Goal: Check status: Check status

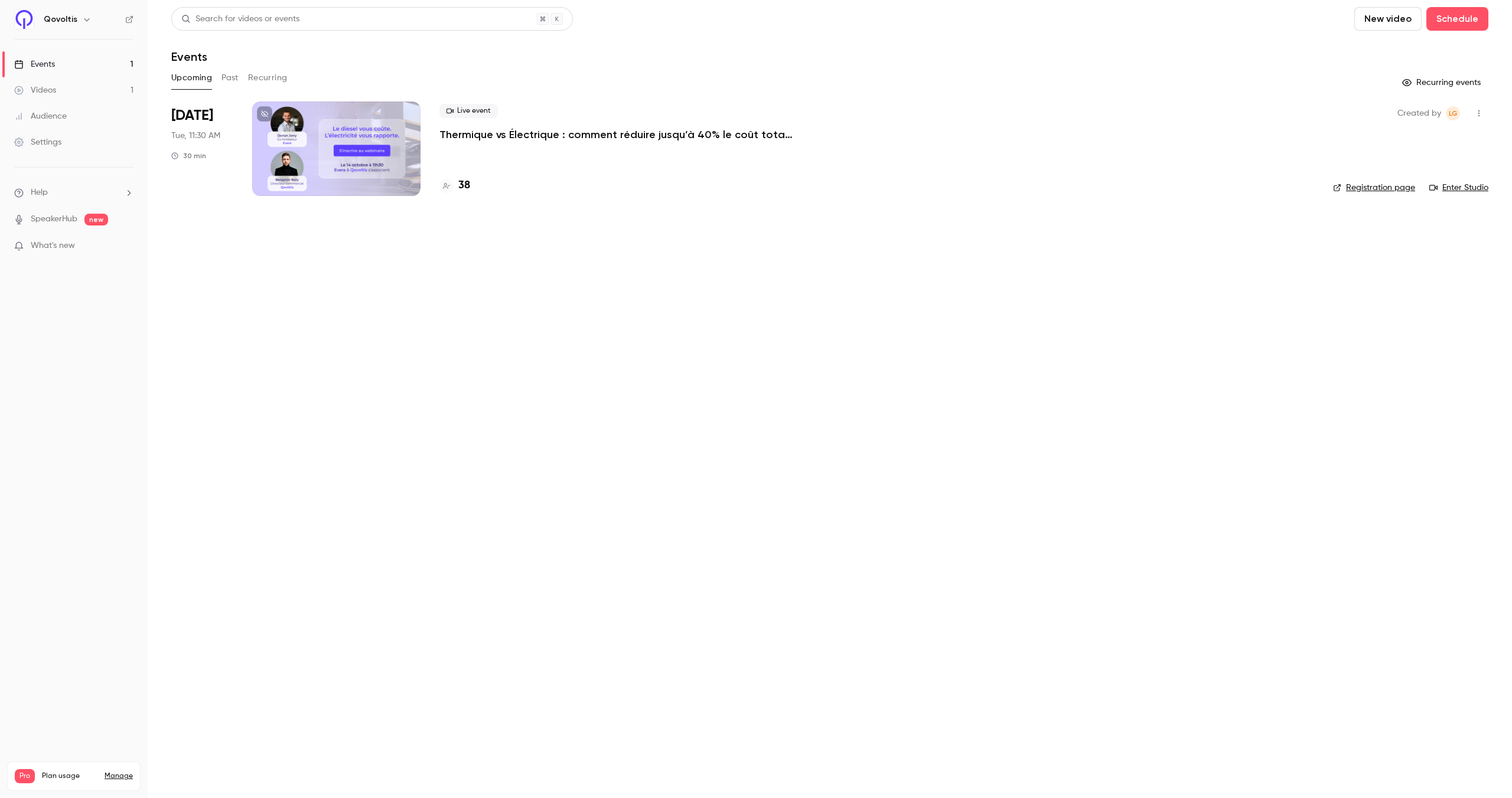
click at [567, 138] on p "Thermique vs Électrique : comment réduire jusqu’à 40% le coût total de votre fl…" at bounding box center [616, 134] width 354 height 14
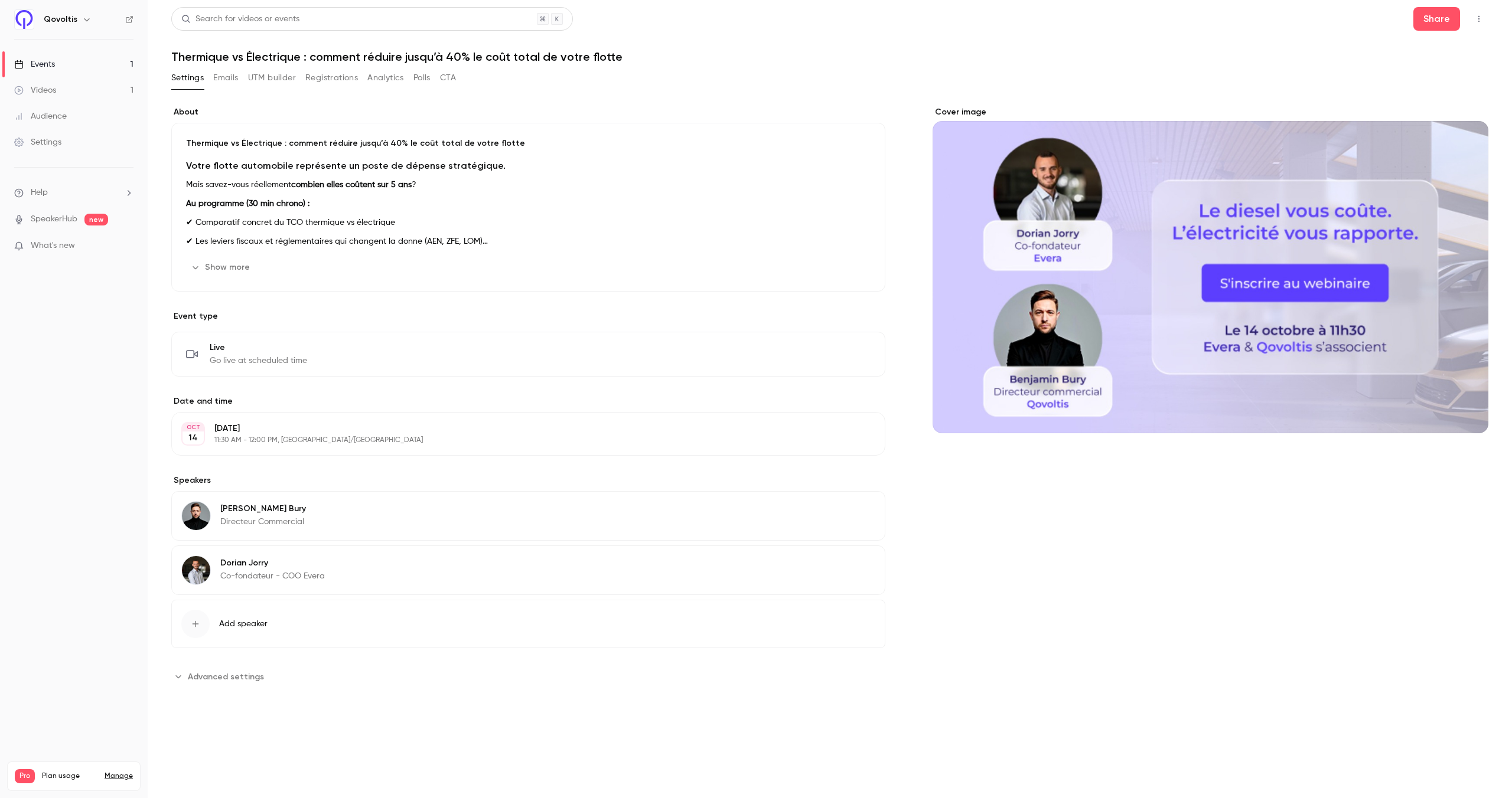
click at [365, 76] on div "Settings Emails UTM builder Registrations Analytics Polls CTA" at bounding box center [314, 78] width 285 height 19
click at [327, 77] on button "Registrations" at bounding box center [331, 78] width 52 height 19
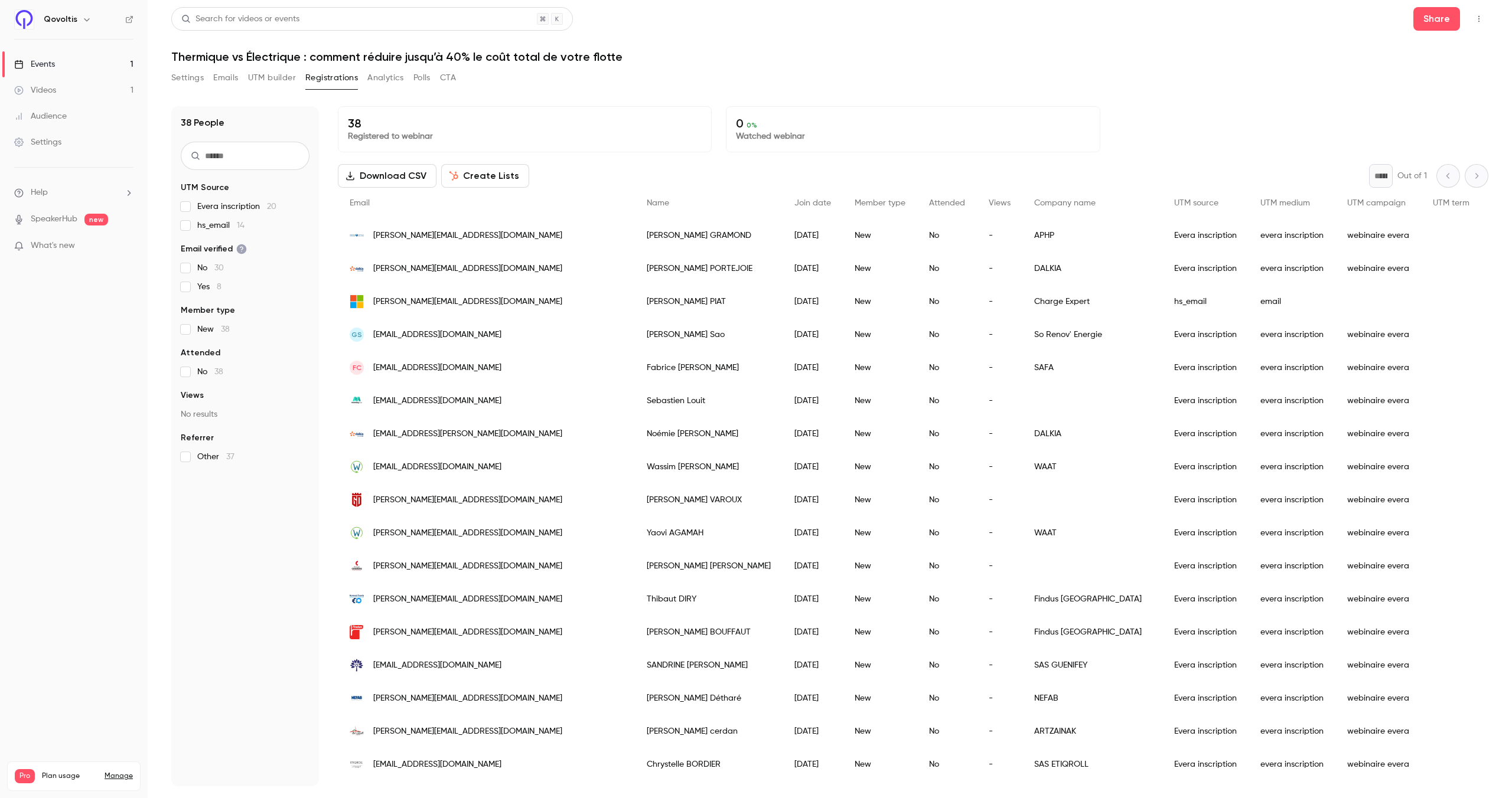
click at [200, 76] on button "Settings" at bounding box center [188, 78] width 32 height 19
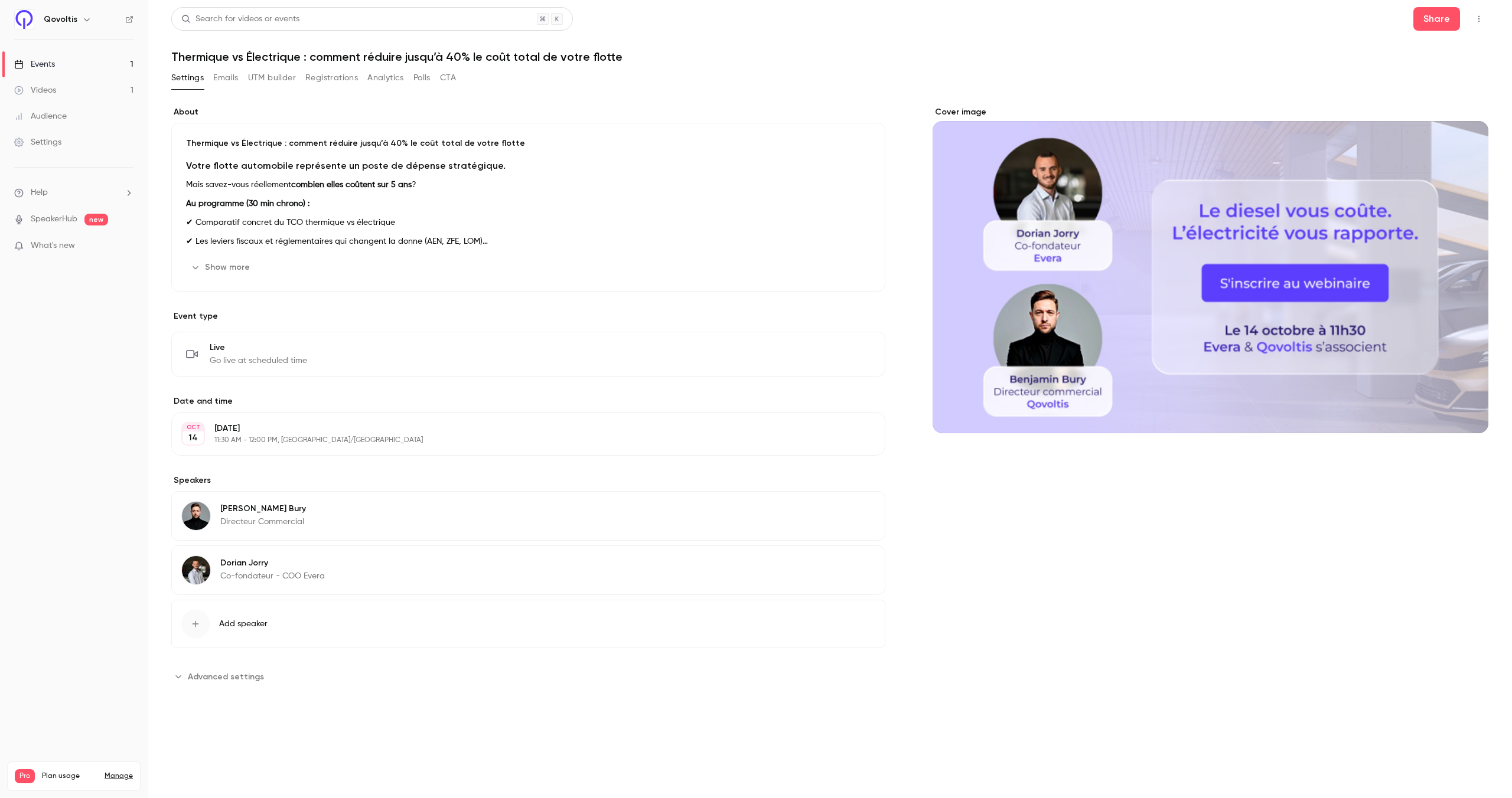
click at [342, 78] on button "Registrations" at bounding box center [331, 78] width 52 height 19
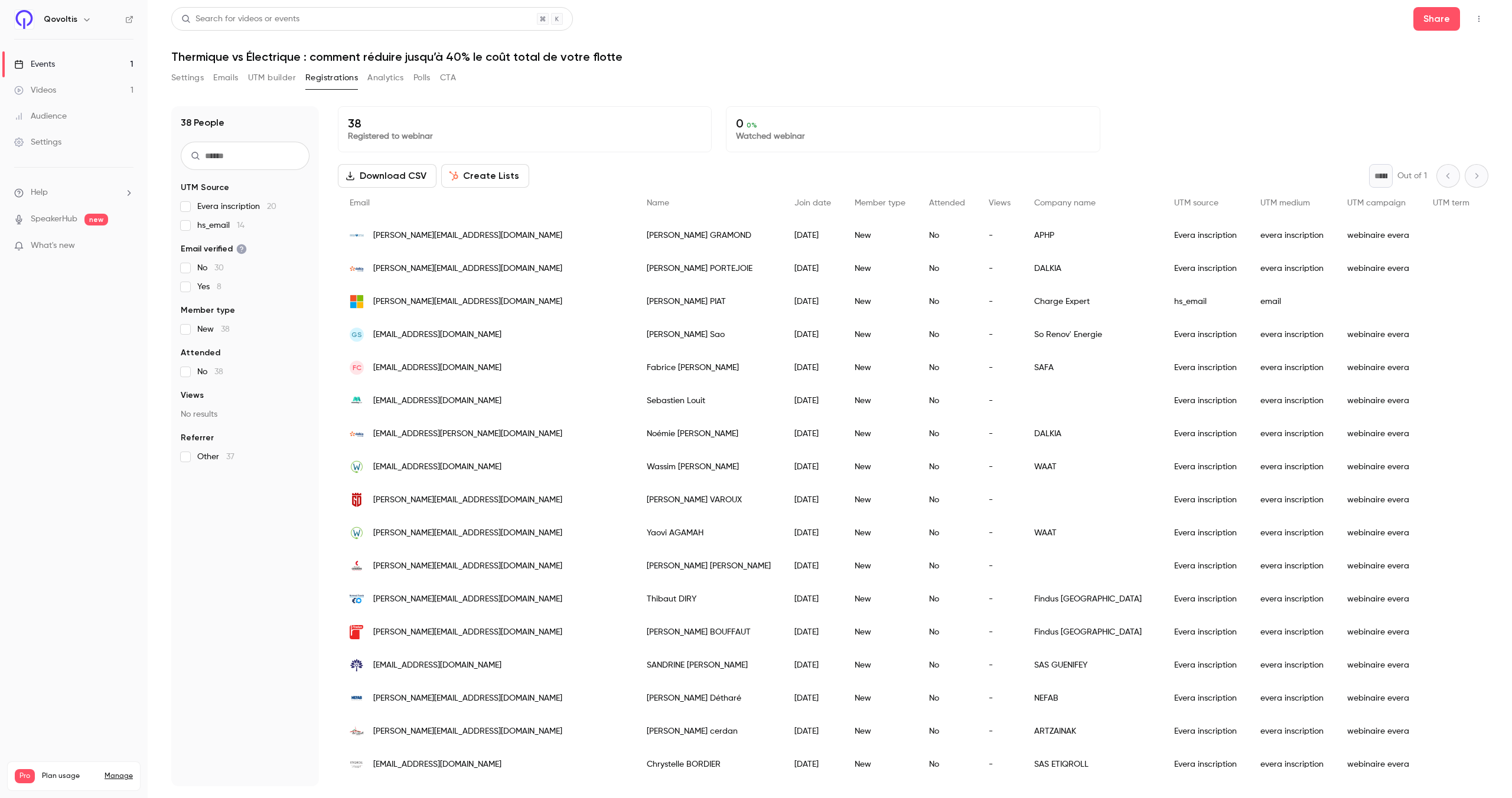
click at [1193, 112] on div "38 Registered to webinar 0 0 % Watched webinar" at bounding box center [912, 129] width 1150 height 46
drag, startPoint x: 337, startPoint y: 121, endPoint x: 323, endPoint y: 121, distance: 14.0
click at [323, 121] on div "38 People UTM Source Evera inscription 20 hs_email 14 Email verified No 30 Yes …" at bounding box center [830, 446] width 1317 height 680
click at [403, 128] on p "38" at bounding box center [524, 123] width 353 height 14
drag, startPoint x: 468, startPoint y: 136, endPoint x: 336, endPoint y: 118, distance: 133.2
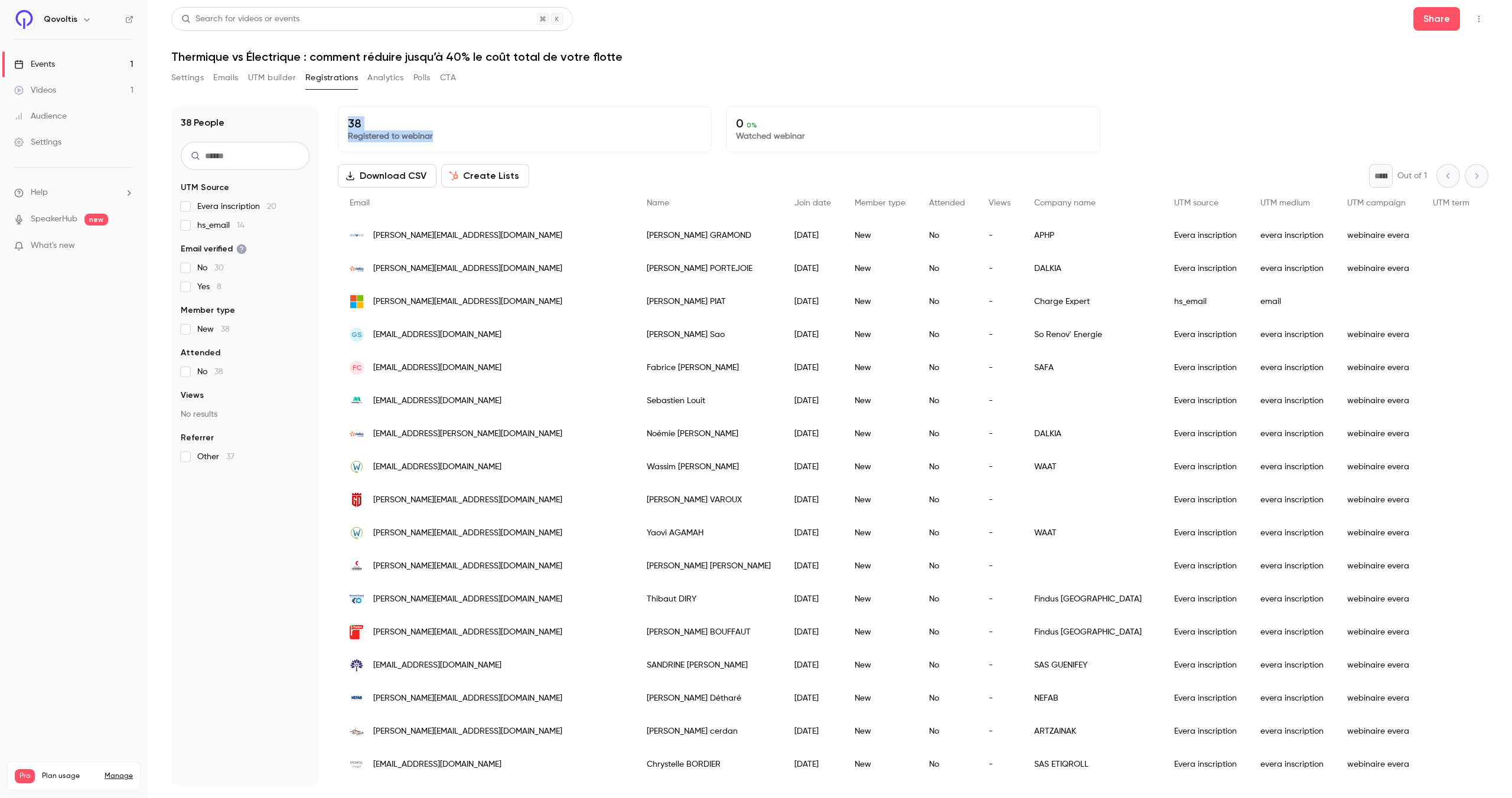
click at [336, 118] on div "38 People UTM Source Evera inscription 20 hs_email 14 Email verified No 30 Yes …" at bounding box center [830, 446] width 1317 height 680
click at [1336, 146] on div "38 Registered to webinar 0 0 % Watched webinar" at bounding box center [912, 129] width 1150 height 46
